Goal: Task Accomplishment & Management: Complete application form

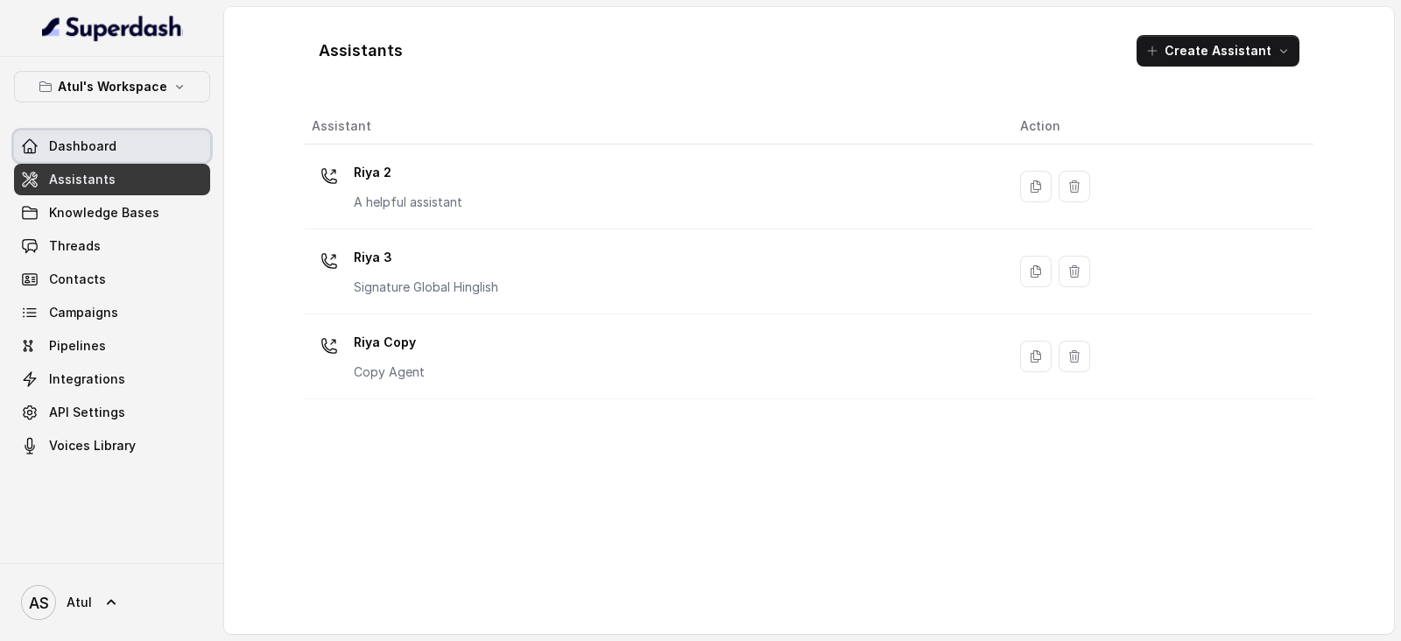
drag, startPoint x: 94, startPoint y: 148, endPoint x: 146, endPoint y: 165, distance: 55.1
click at [94, 148] on span "Dashboard" at bounding box center [82, 146] width 67 height 18
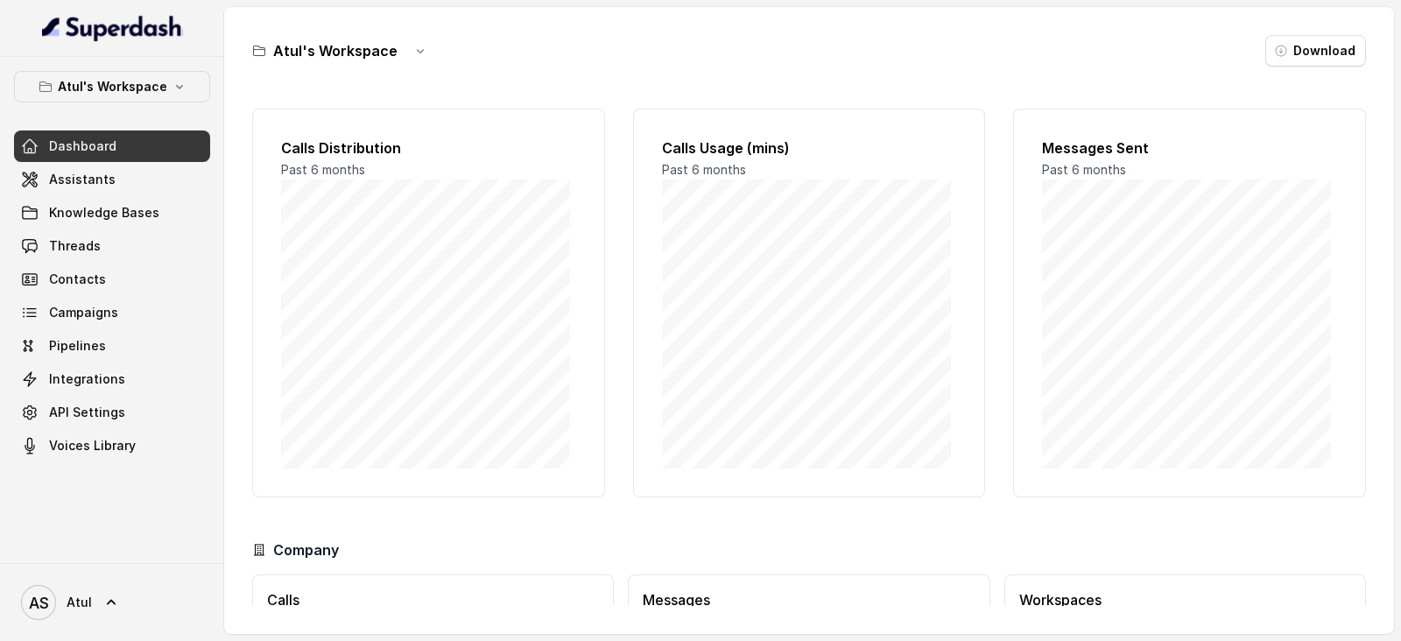
scroll to position [109, 0]
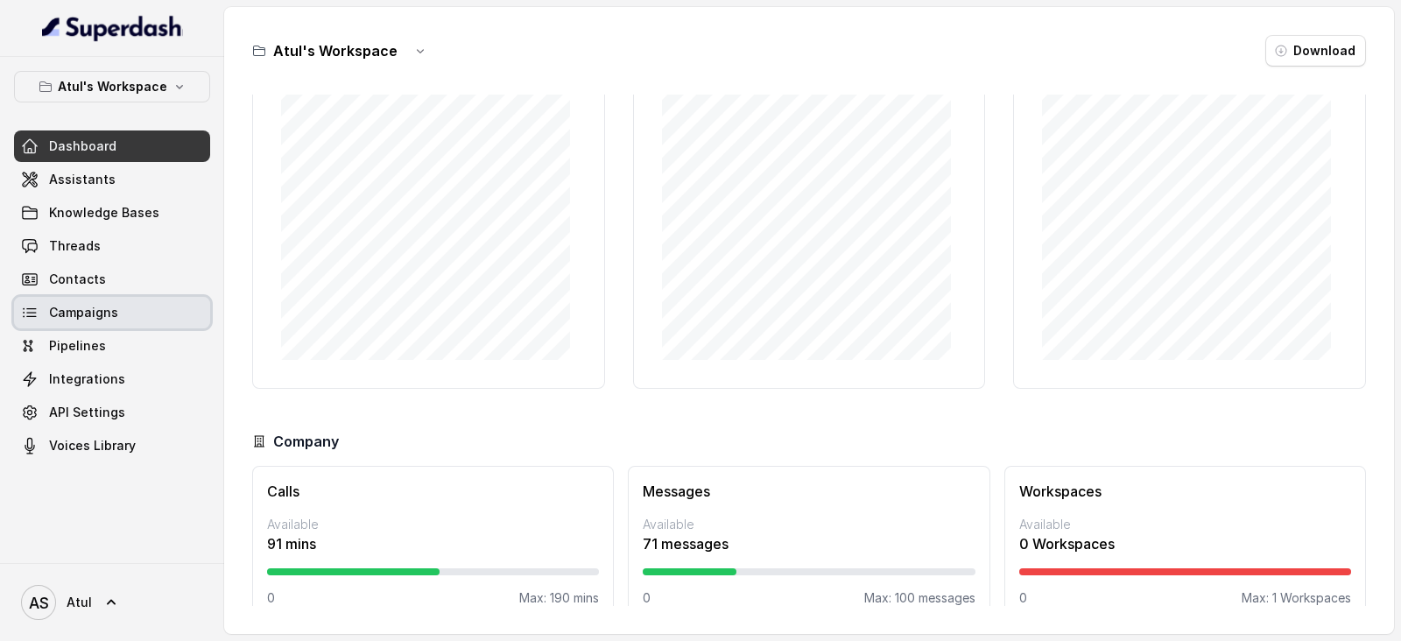
click at [82, 308] on span "Campaigns" at bounding box center [83, 313] width 69 height 18
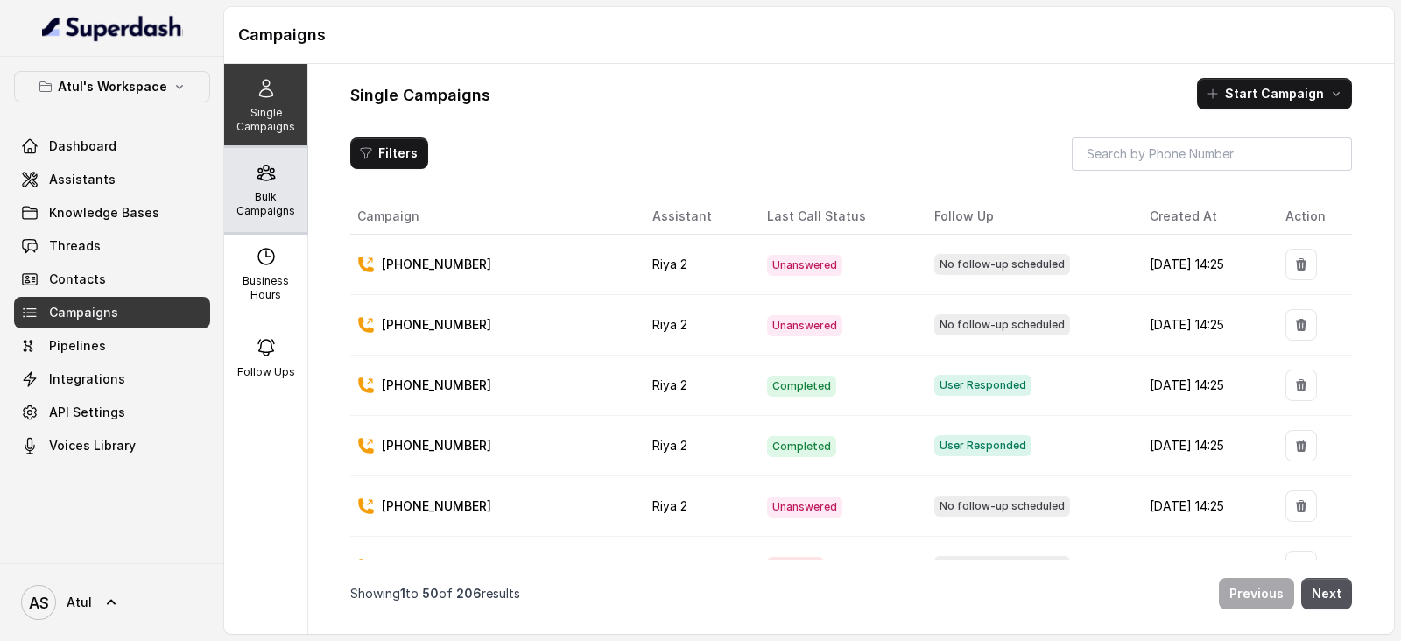
click at [261, 201] on p "Bulk Campaigns" at bounding box center [265, 204] width 69 height 28
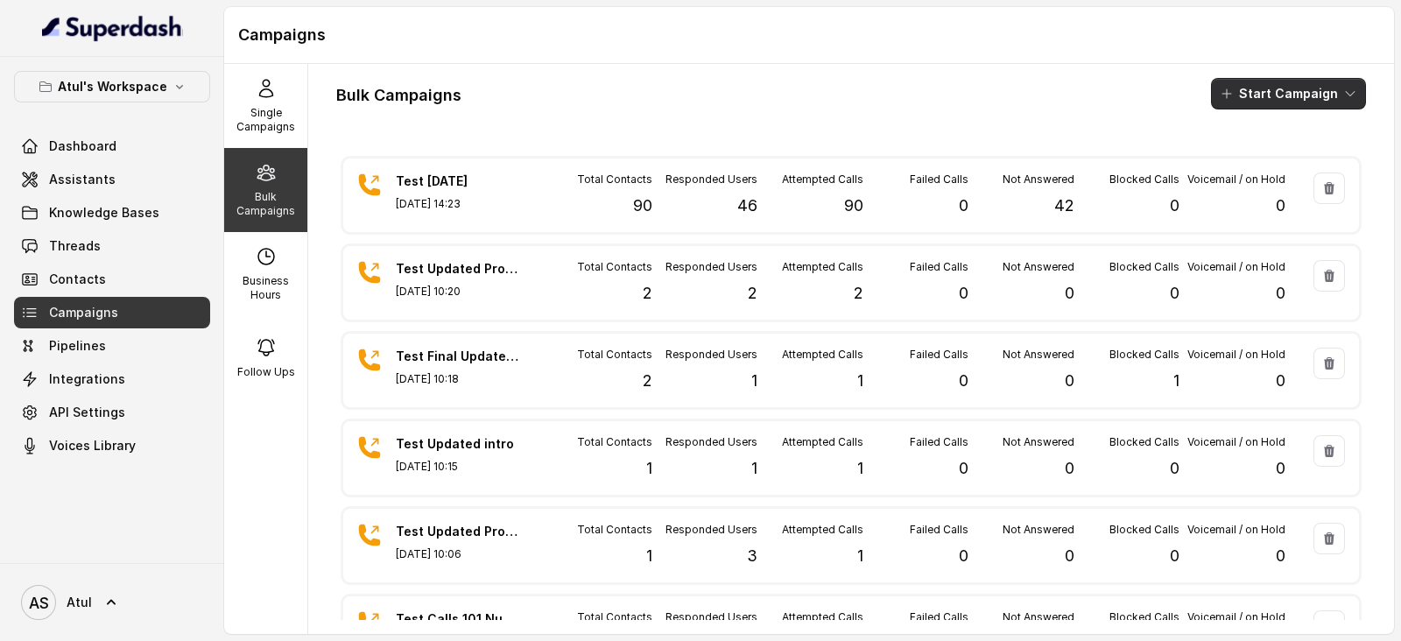
click at [1287, 92] on button "Start Campaign" at bounding box center [1288, 94] width 155 height 32
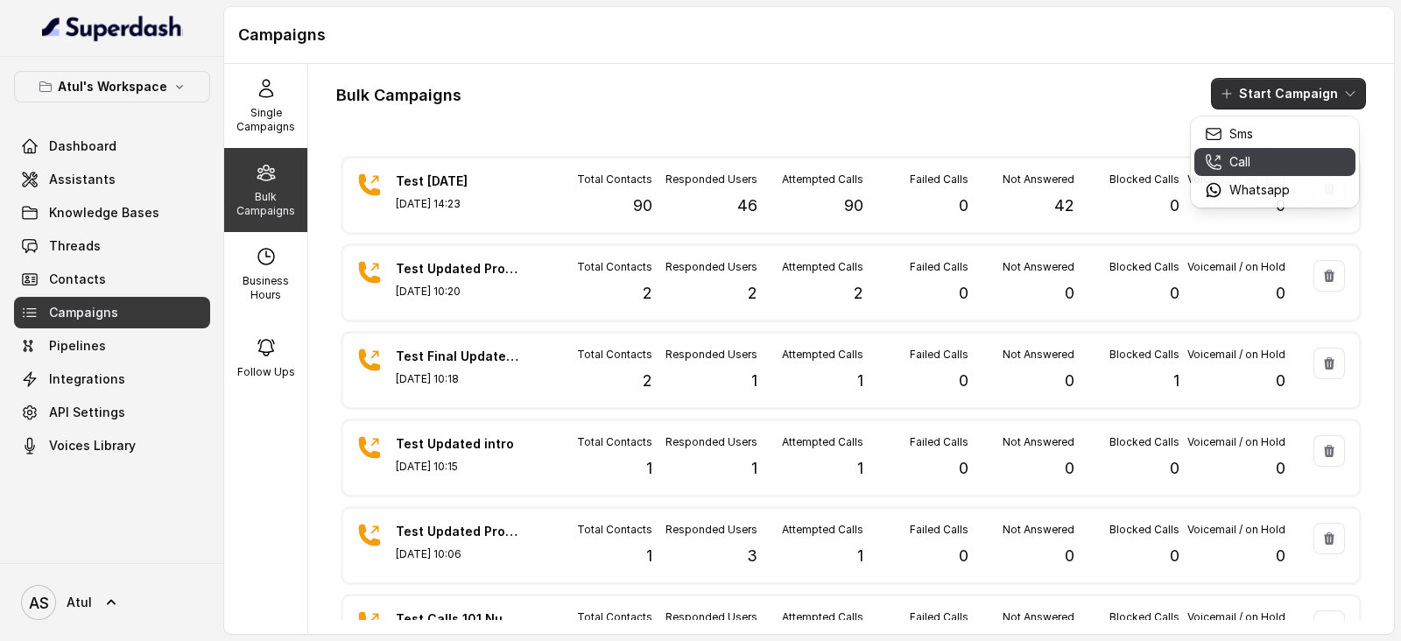
click at [1237, 153] on p "Call" at bounding box center [1239, 162] width 21 height 18
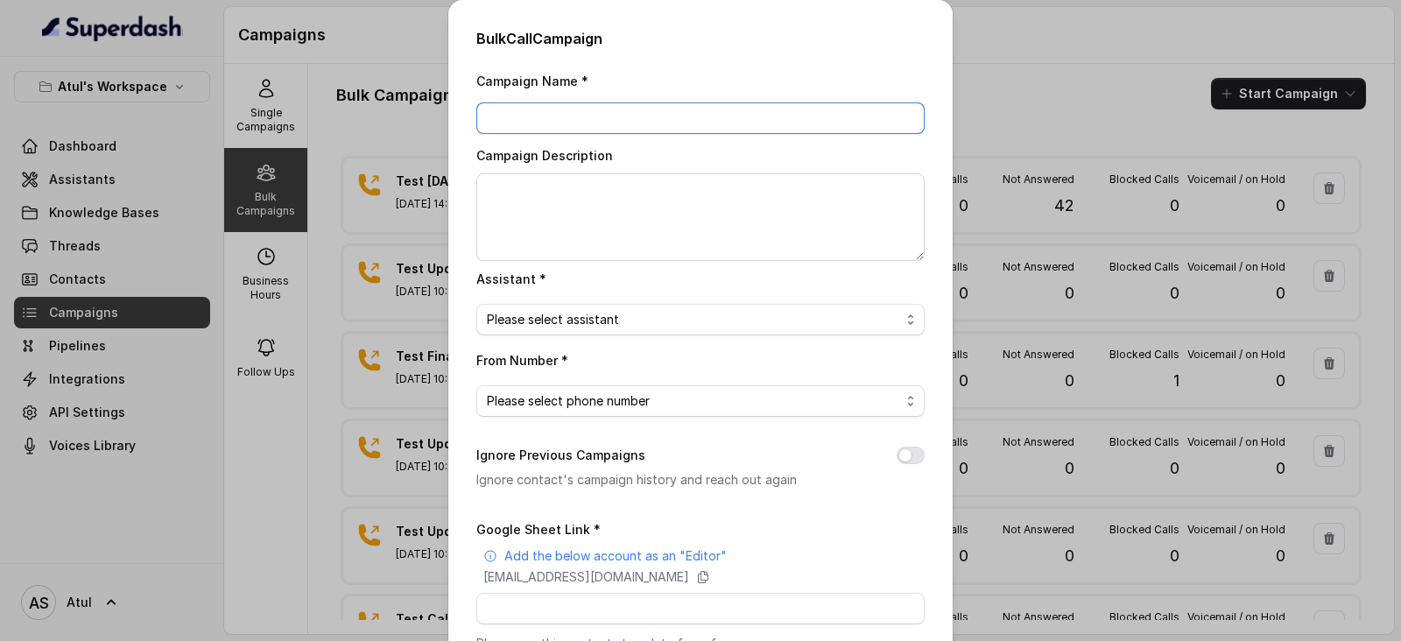
click at [517, 108] on input "Campaign Name *" at bounding box center [700, 118] width 448 height 32
type input "Test [DATE]"
drag, startPoint x: 581, startPoint y: 190, endPoint x: 584, endPoint y: 172, distance: 17.7
click at [582, 190] on textarea "Campaign Description" at bounding box center [700, 217] width 448 height 88
type textarea "[DATE]"
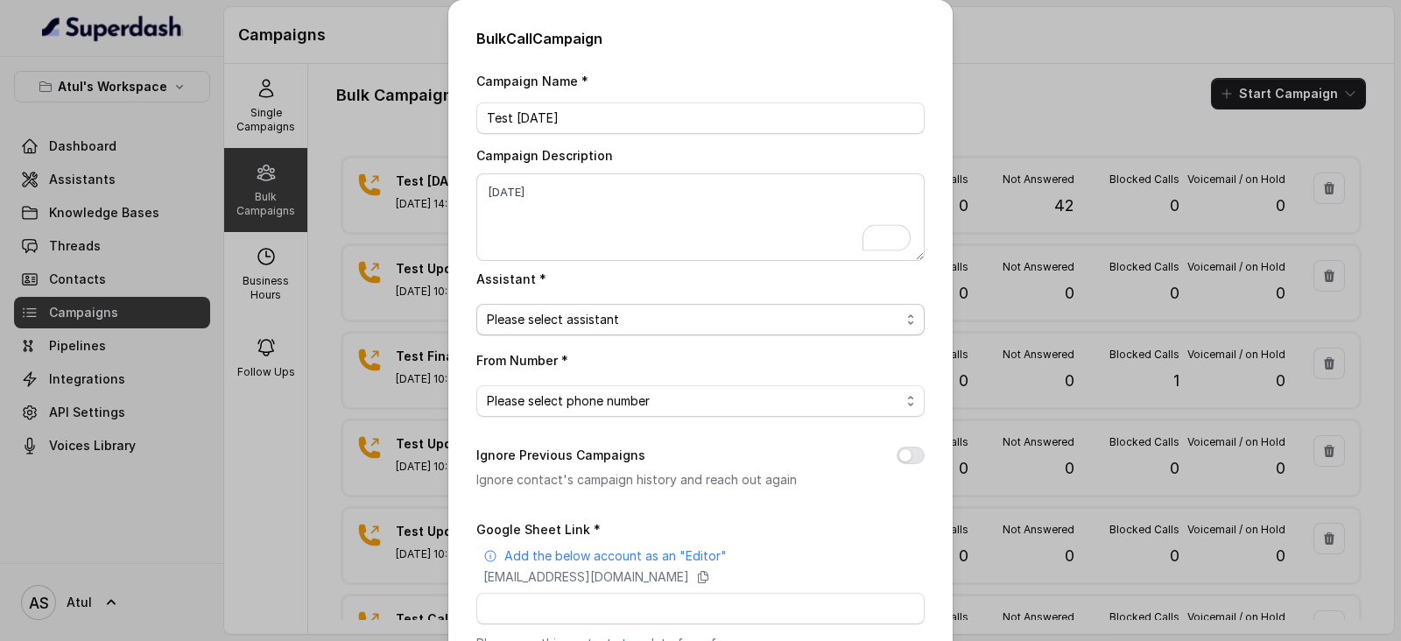
click at [595, 315] on span "Please select assistant" at bounding box center [693, 319] width 413 height 21
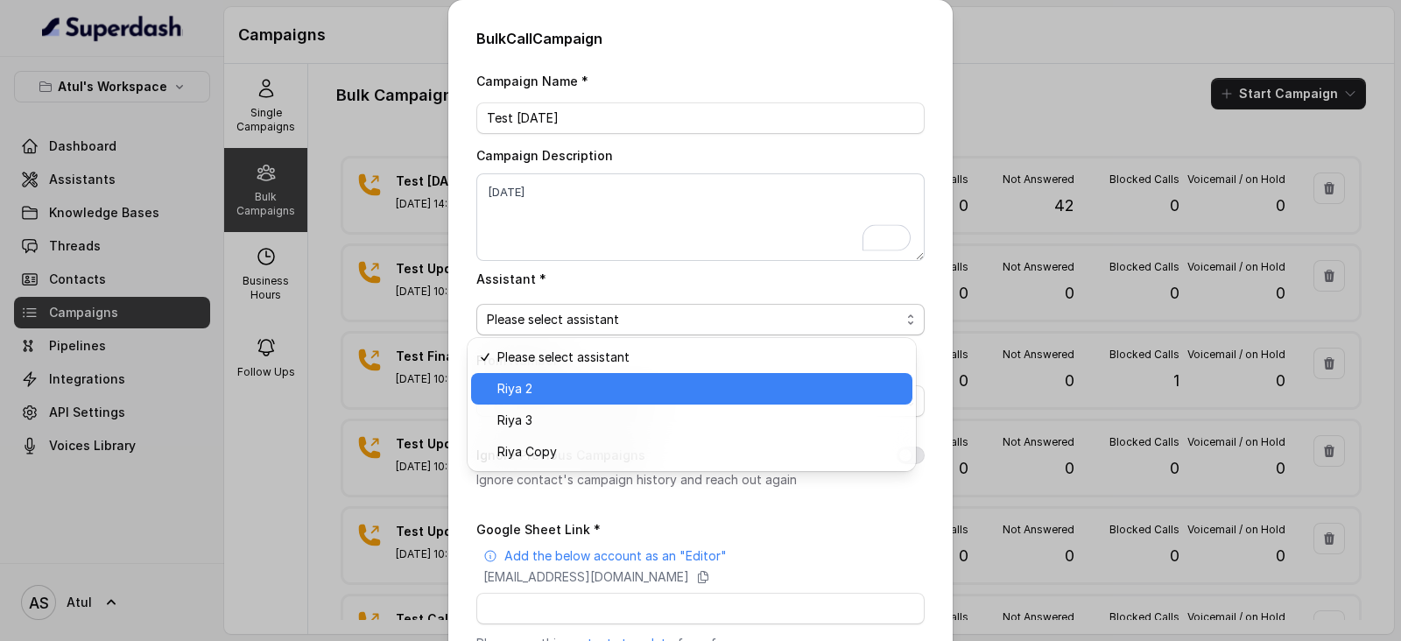
click at [580, 387] on span "Riya 2" at bounding box center [699, 388] width 404 height 21
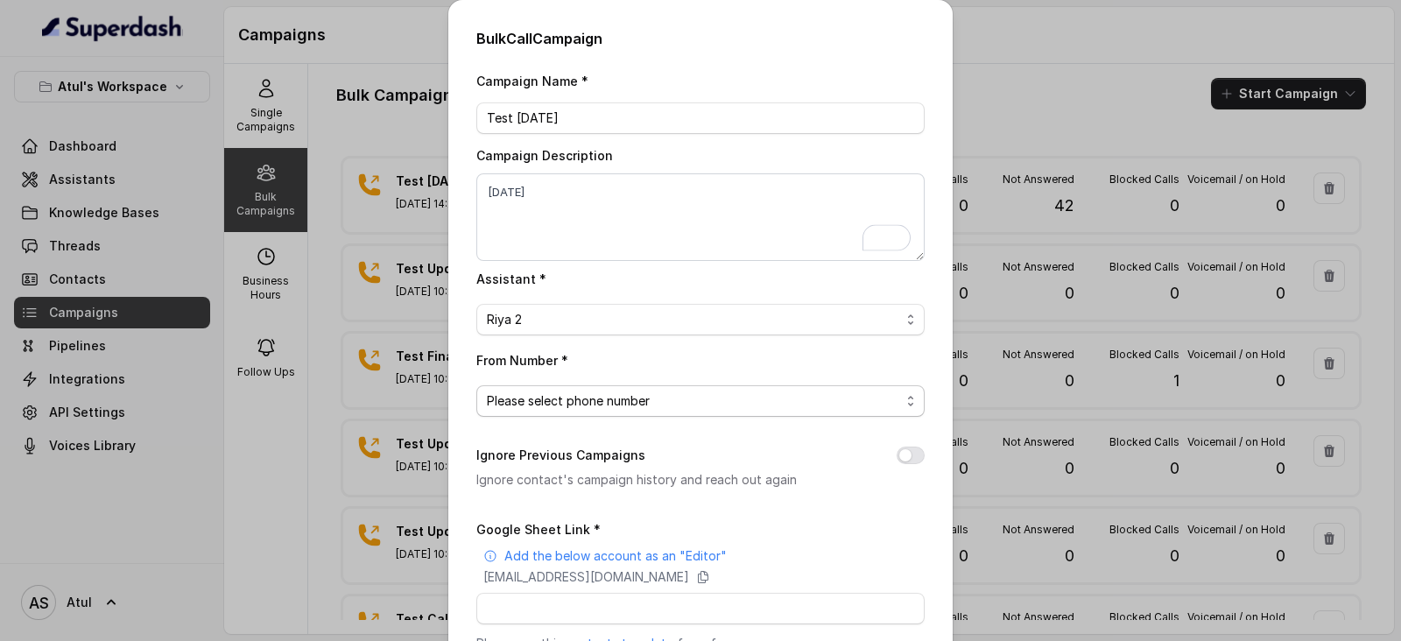
click at [688, 406] on span "Please select phone number" at bounding box center [693, 400] width 413 height 21
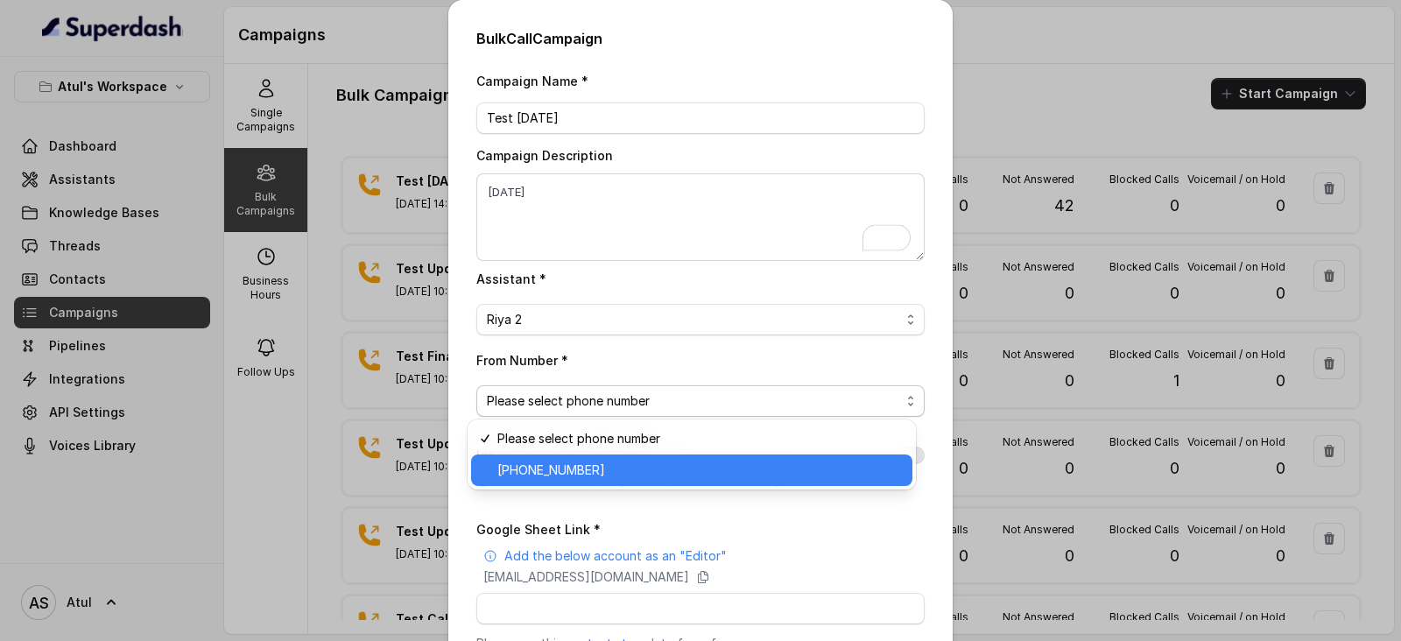
click at [648, 462] on span "[PHONE_NUMBER]" at bounding box center [699, 470] width 404 height 21
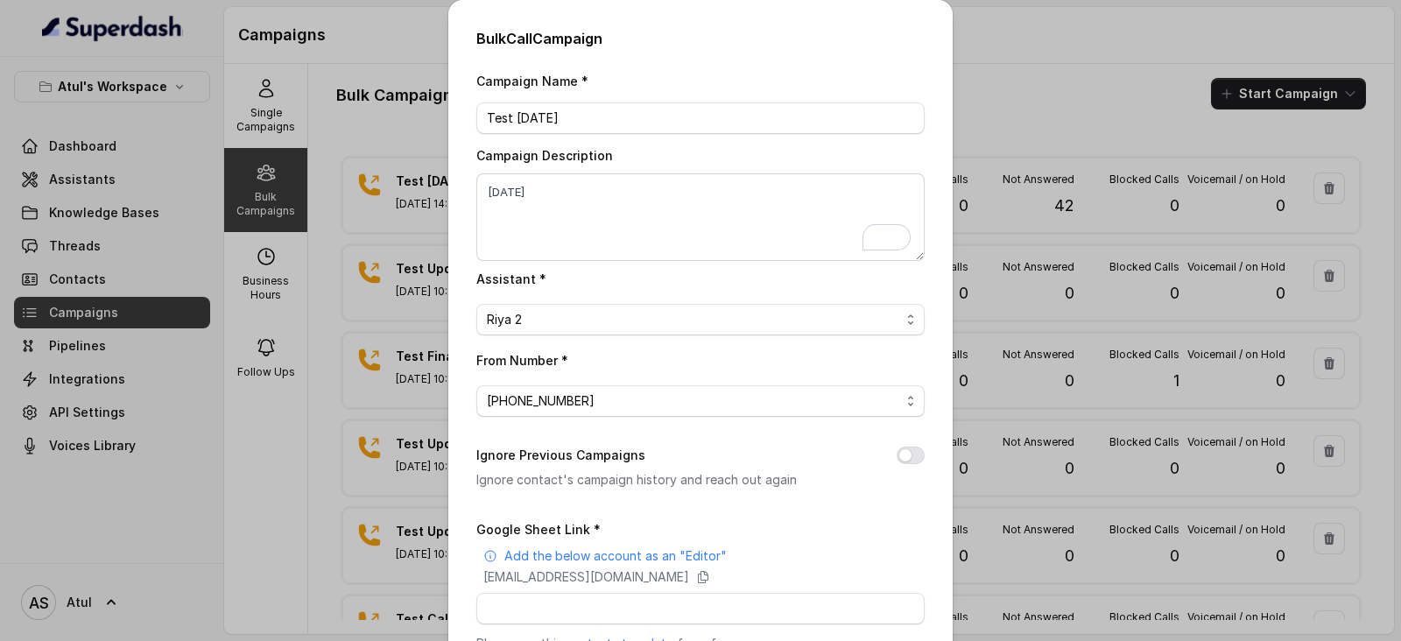
scroll to position [206, 0]
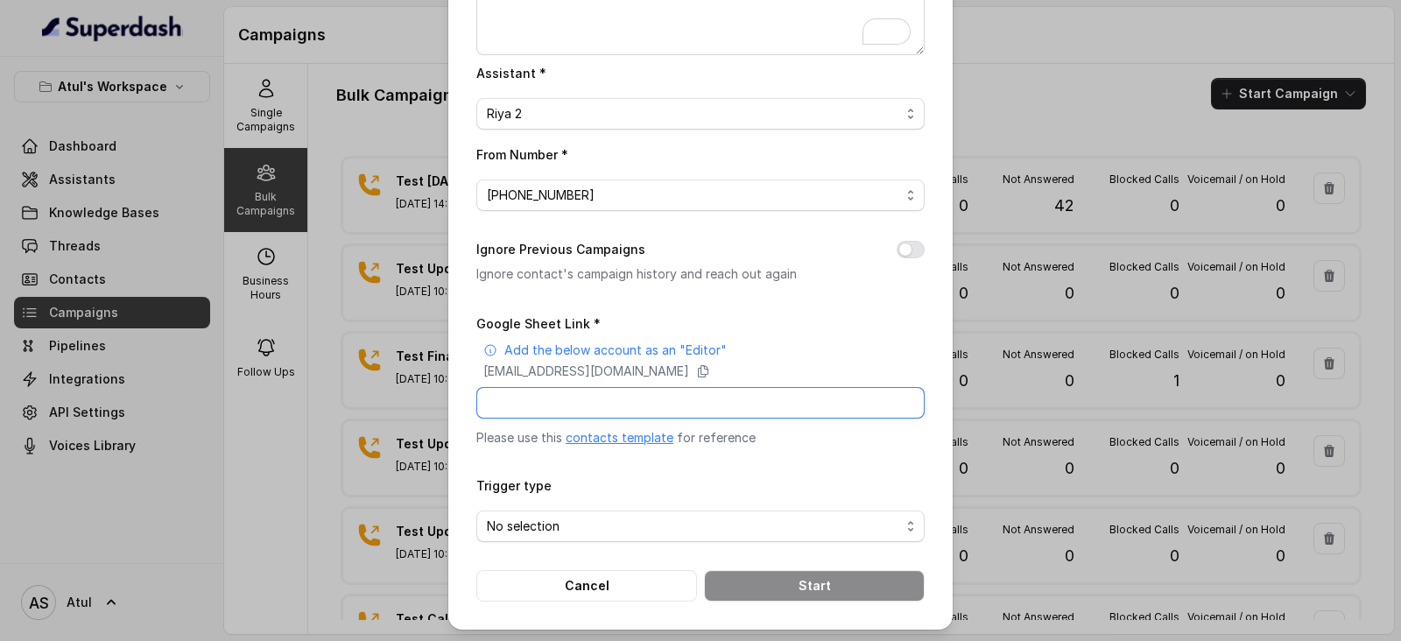
click at [687, 399] on input "Google Sheet Link *" at bounding box center [700, 403] width 448 height 32
click at [679, 408] on input "Google Sheet Link *" at bounding box center [700, 403] width 448 height 32
paste input "[URL][DOMAIN_NAME]"
type input "[URL][DOMAIN_NAME]"
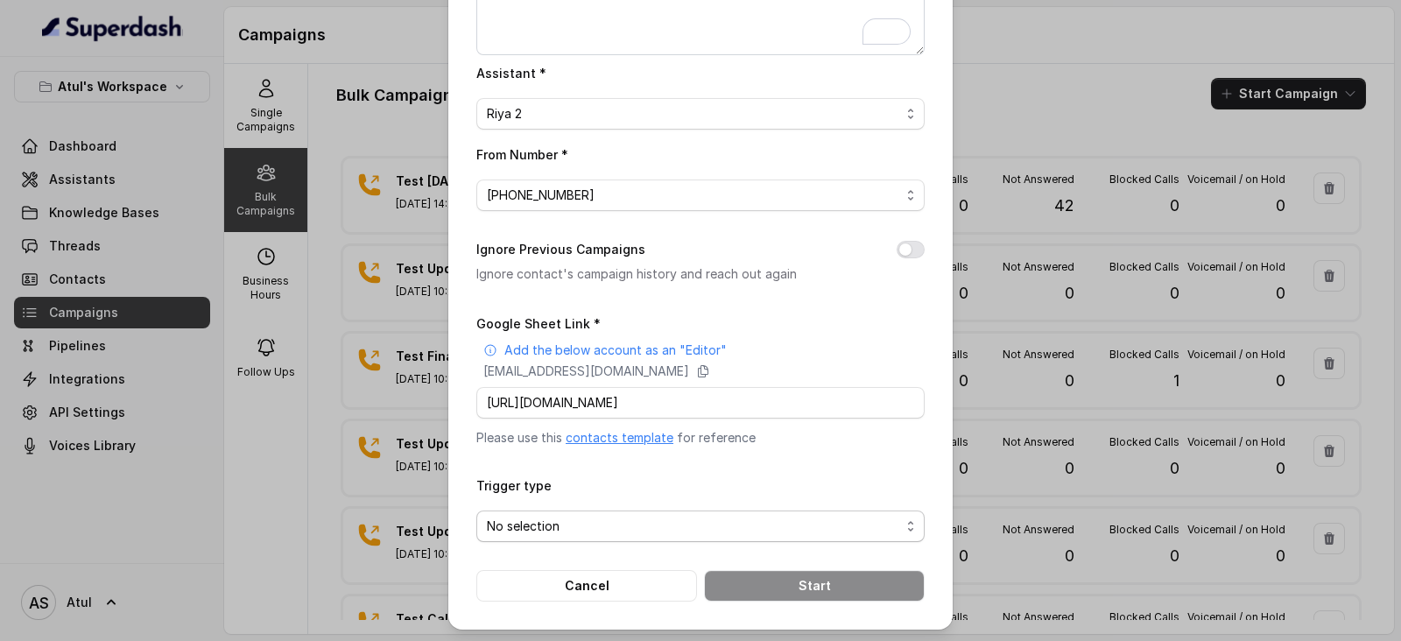
scroll to position [0, 0]
click at [651, 516] on span "No selection" at bounding box center [693, 526] width 413 height 21
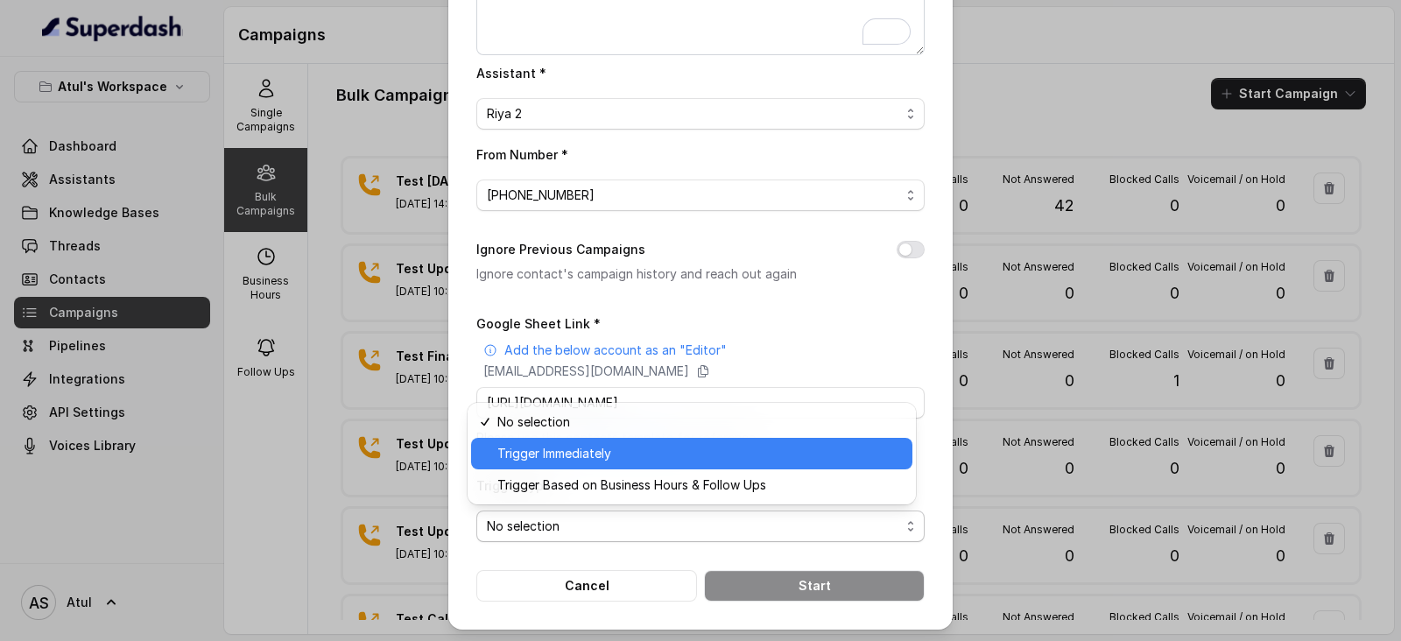
click at [567, 461] on span "Trigger Immediately" at bounding box center [699, 453] width 404 height 21
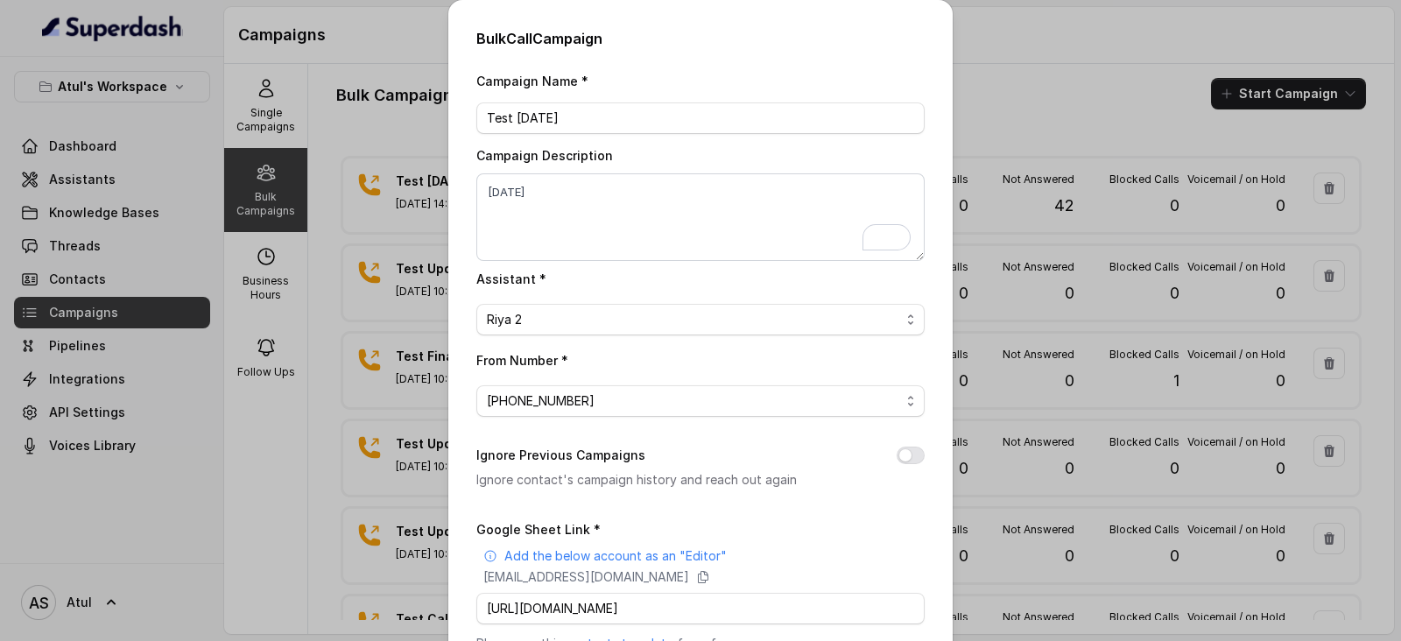
scroll to position [206, 0]
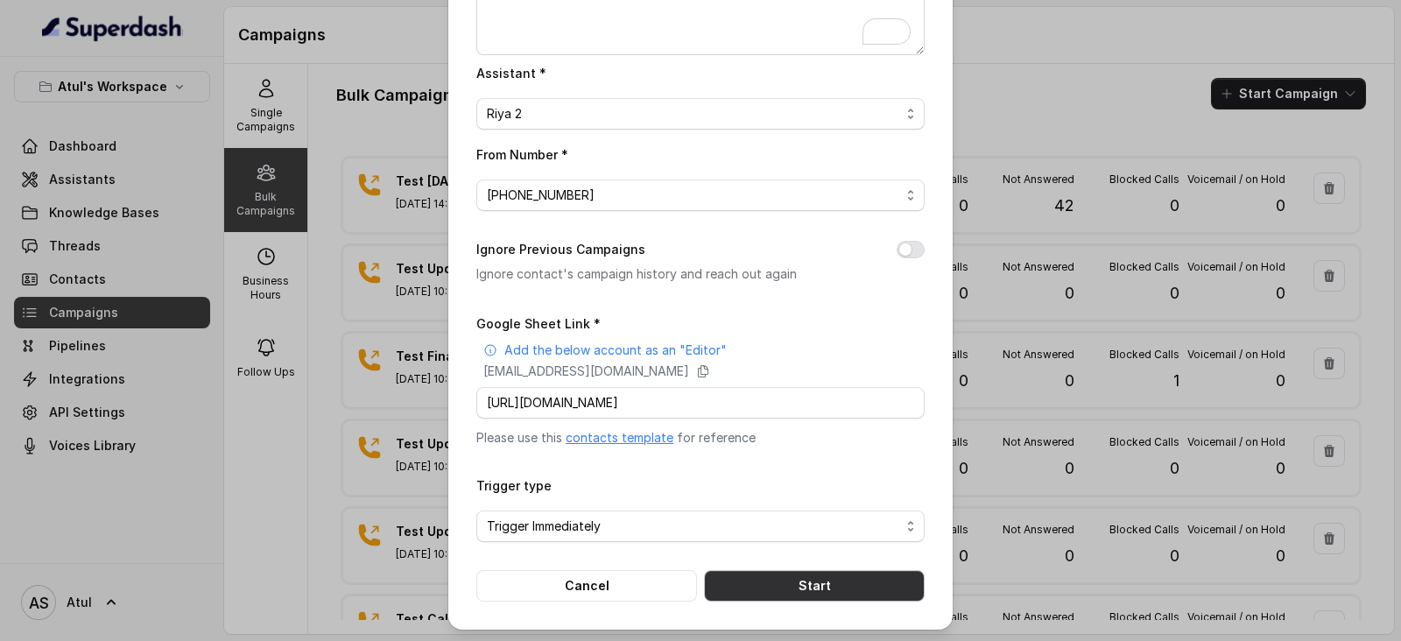
click at [837, 575] on button "Start" at bounding box center [814, 586] width 221 height 32
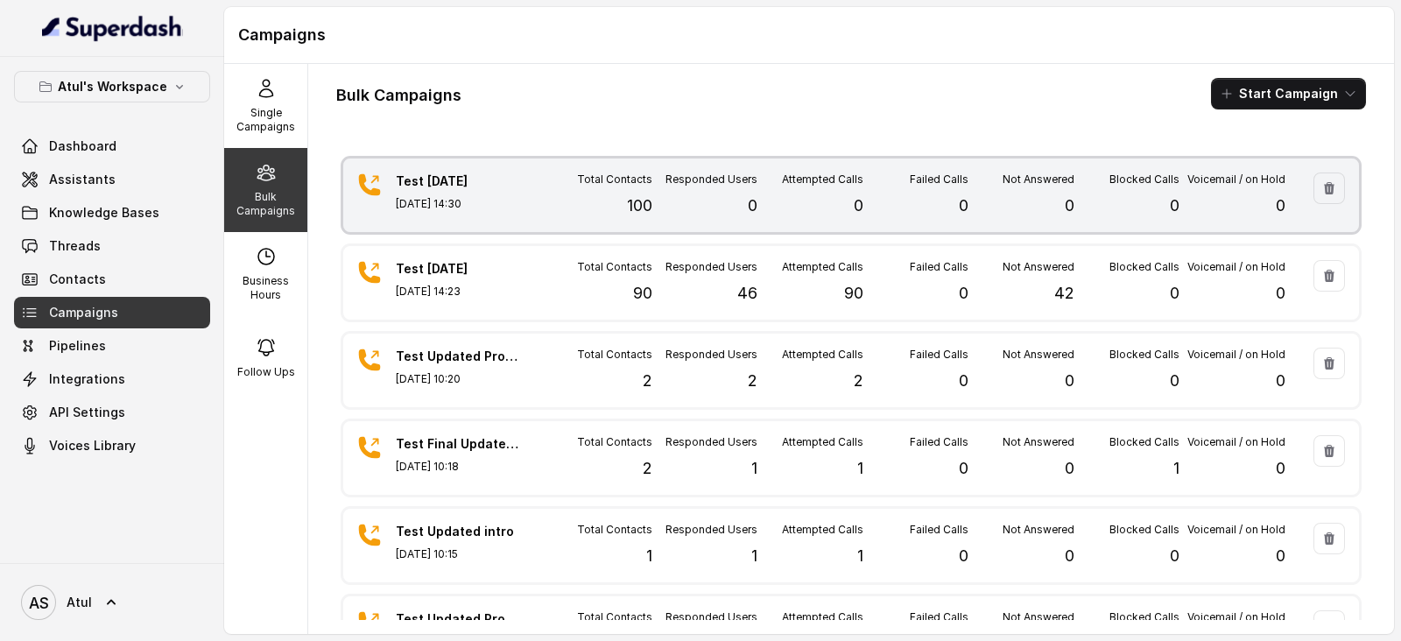
click at [397, 220] on div "Test [DATE] [DATE] 14:30 Total Contacts 100 Responded Users 0 Attempted Calls 0…" at bounding box center [851, 195] width 1016 height 74
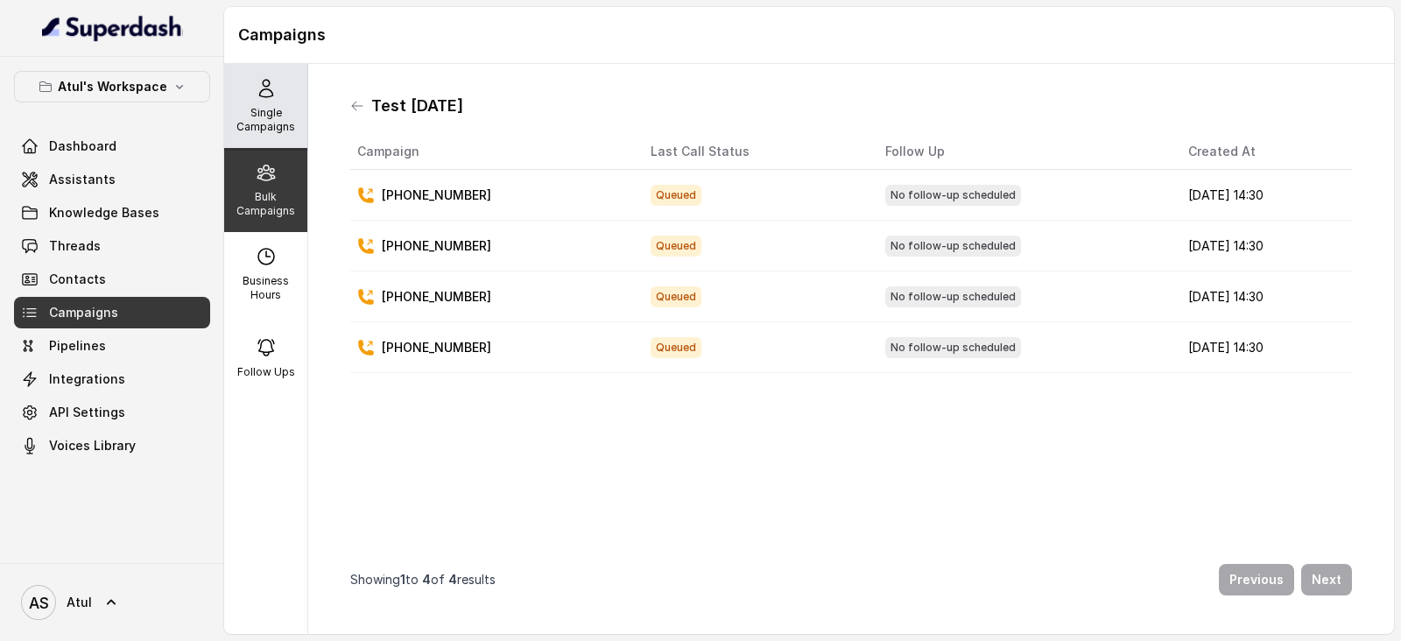
click at [274, 94] on div "Single Campaigns" at bounding box center [265, 106] width 83 height 84
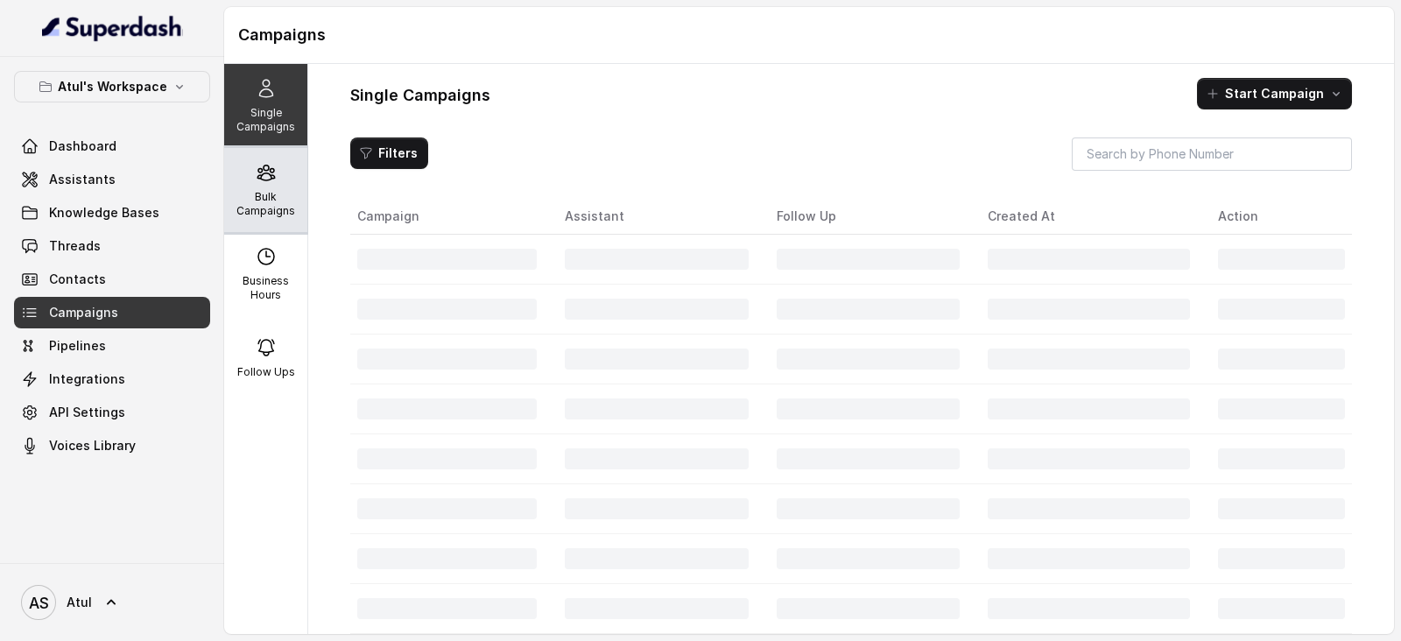
click at [276, 188] on div "Bulk Campaigns" at bounding box center [265, 190] width 83 height 84
